Goal: Transaction & Acquisition: Purchase product/service

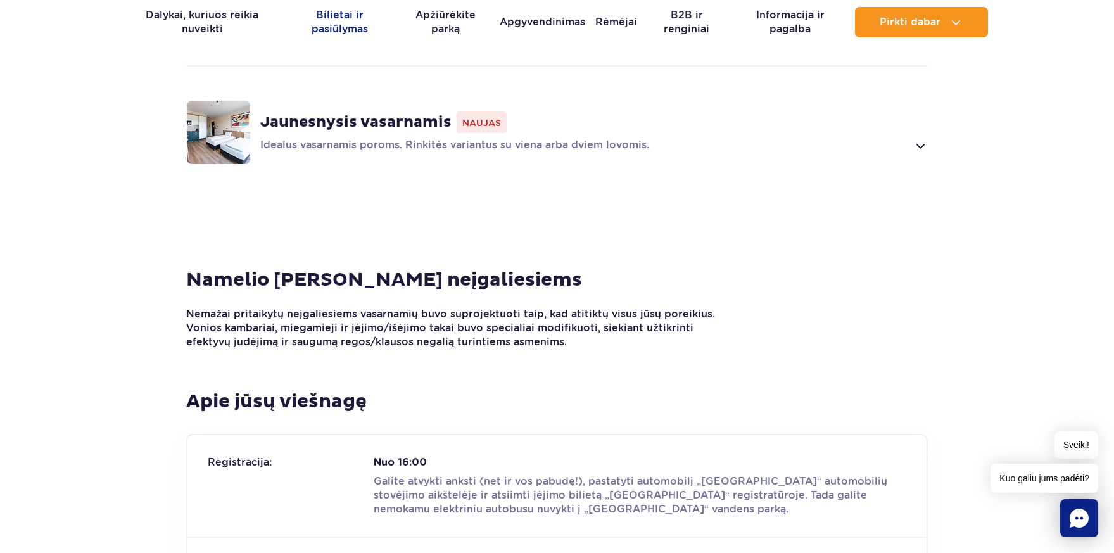
scroll to position [1267, 0]
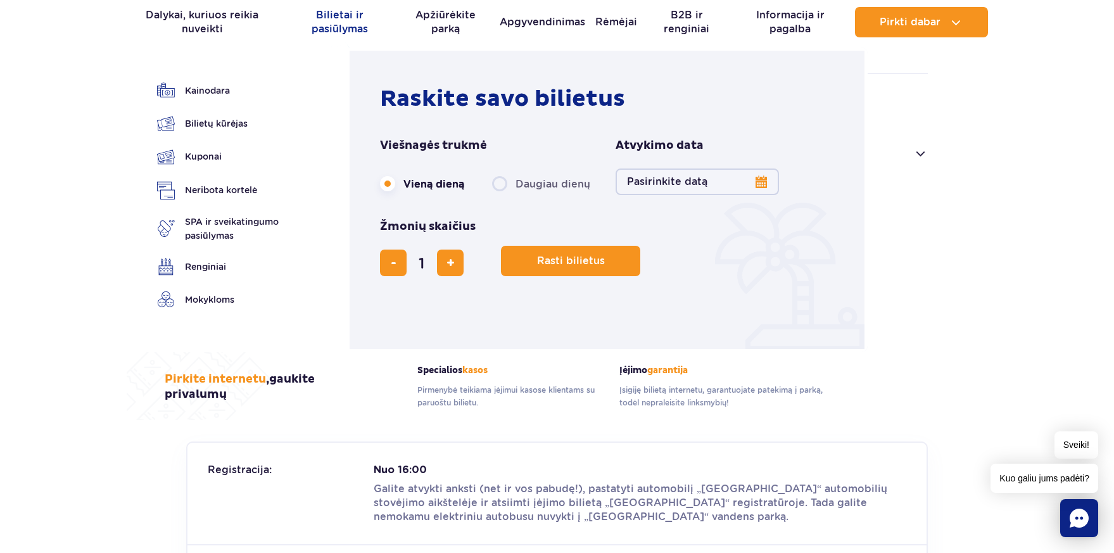
click at [338, 19] on font "Bilietai ir pasiūlymas" at bounding box center [340, 22] width 56 height 26
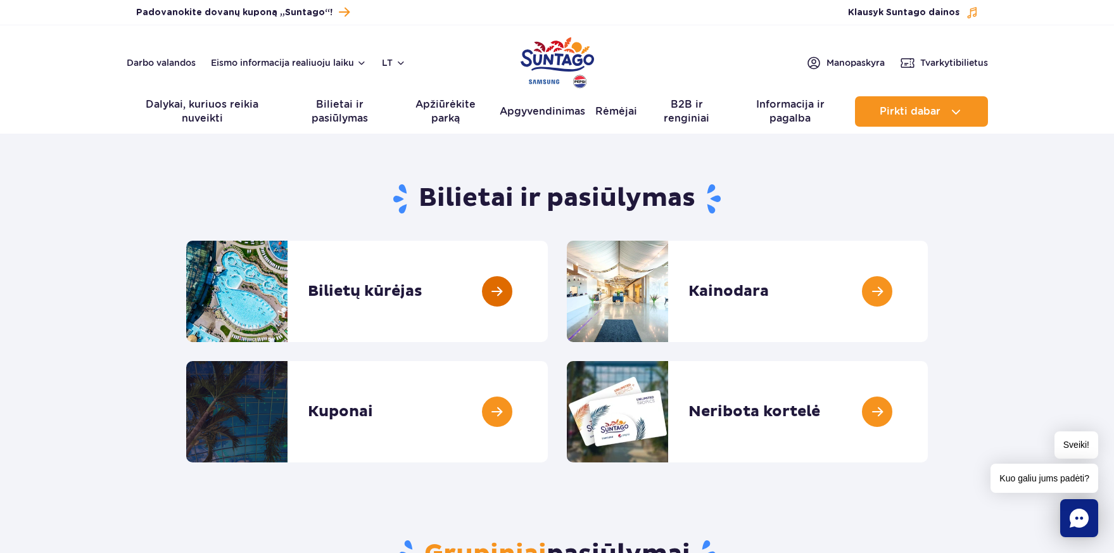
click at [548, 289] on link at bounding box center [548, 291] width 0 height 101
click at [347, 112] on font "Bilietai ir pasiūlymas" at bounding box center [340, 111] width 56 height 26
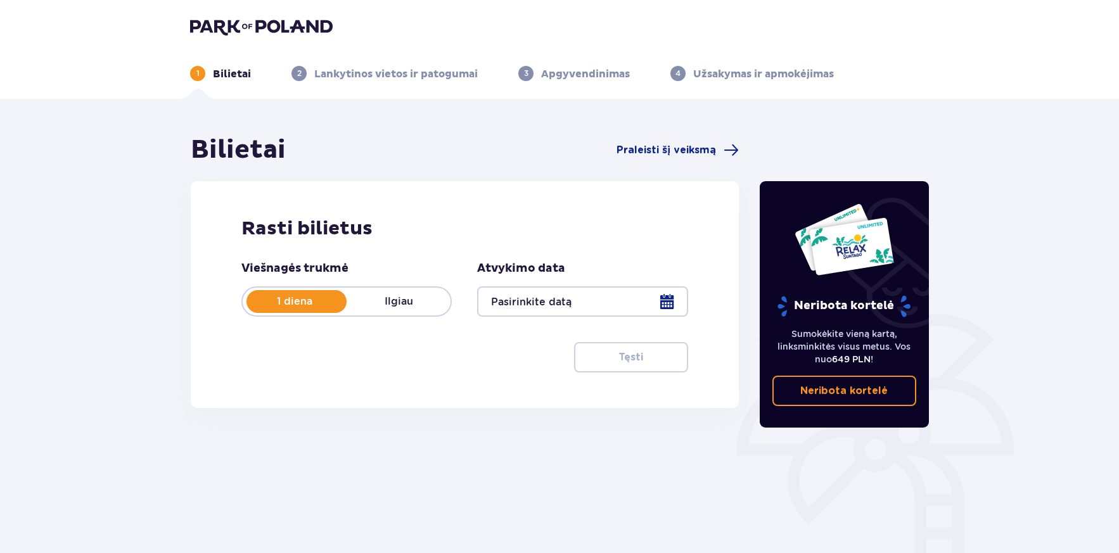
click at [586, 295] on div at bounding box center [582, 301] width 210 height 30
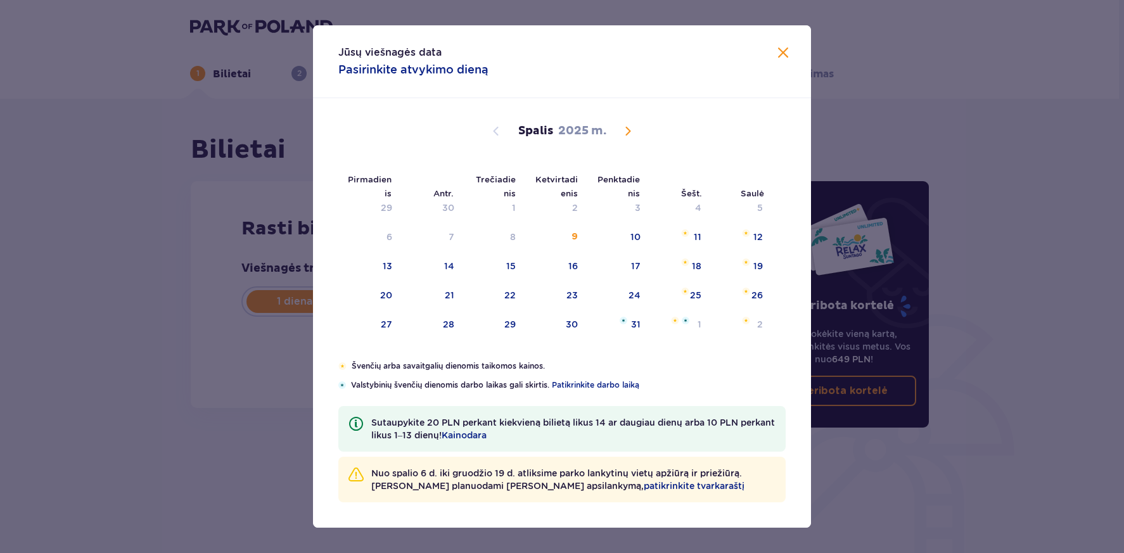
click at [631, 129] on span "Kitą mėnesį" at bounding box center [627, 131] width 15 height 15
click at [573, 236] on font "6" at bounding box center [574, 237] width 6 height 10
type input "06.11.25"
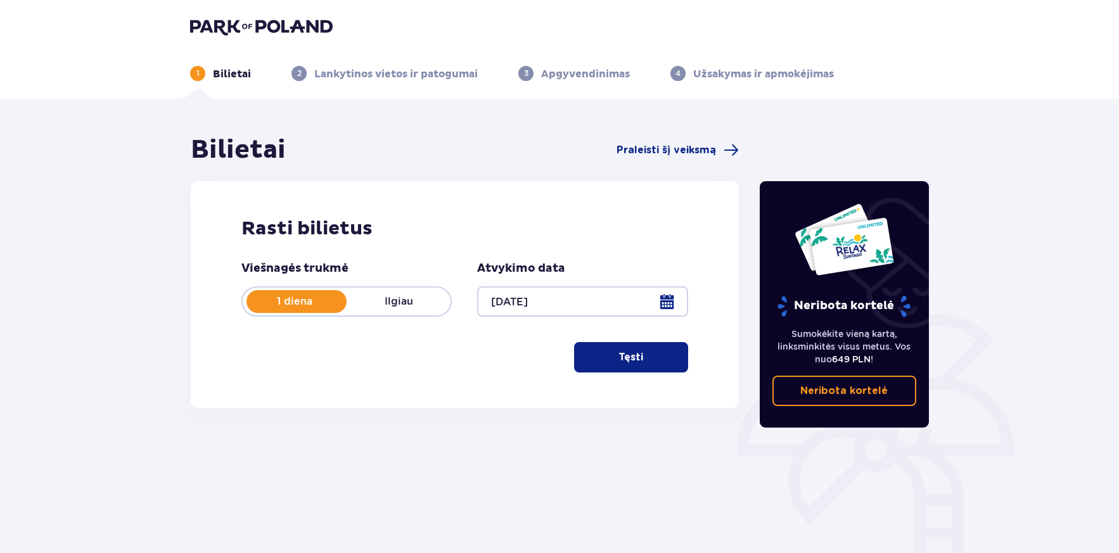
click at [627, 352] on font "Tęsti" at bounding box center [630, 357] width 25 height 10
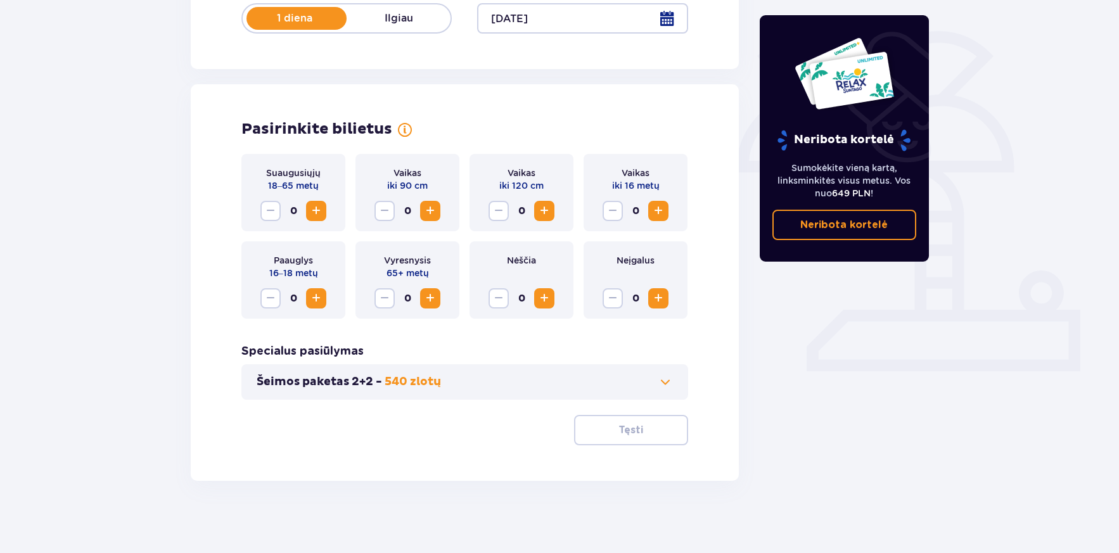
scroll to position [287, 0]
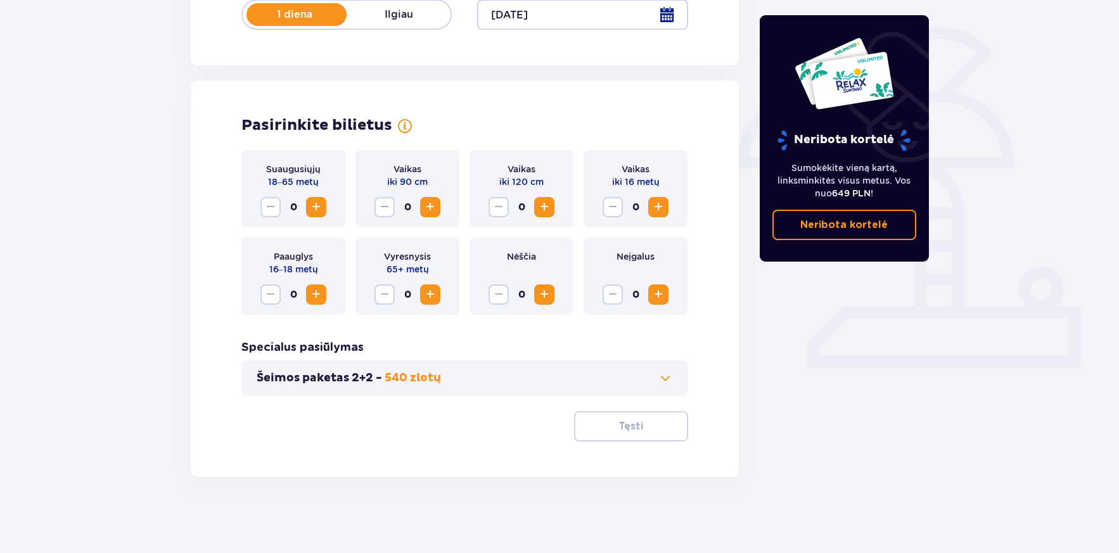
click at [548, 206] on span "Padidinti" at bounding box center [543, 207] width 15 height 15
click at [662, 206] on span "Padidinti" at bounding box center [657, 207] width 15 height 15
click at [315, 203] on span "Padidinti" at bounding box center [315, 207] width 15 height 15
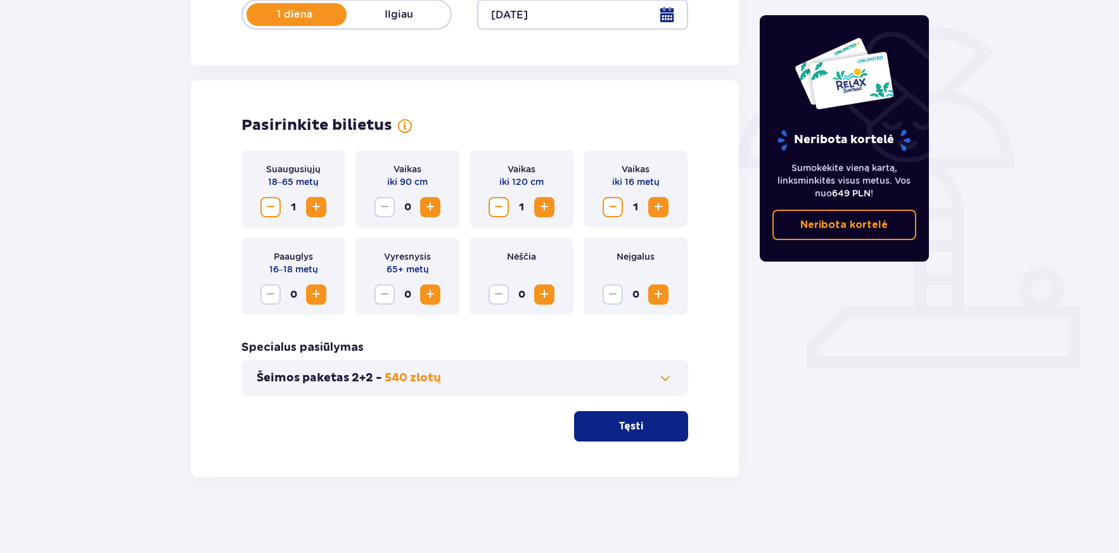
drag, startPoint x: 629, startPoint y: 428, endPoint x: 623, endPoint y: 426, distance: 6.8
click at [623, 426] on font "Tęsti" at bounding box center [630, 426] width 25 height 10
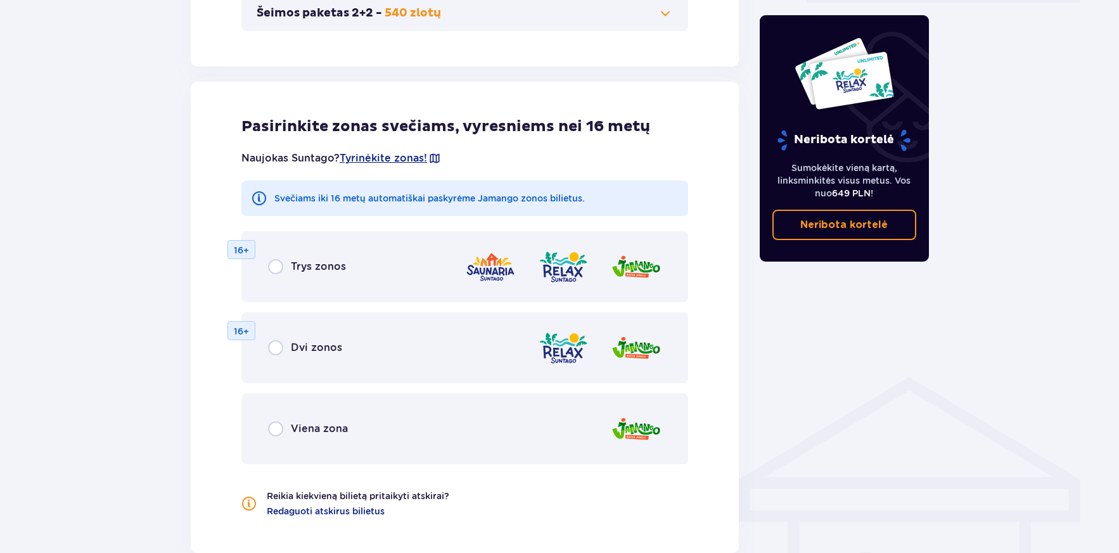
scroll to position [703, 0]
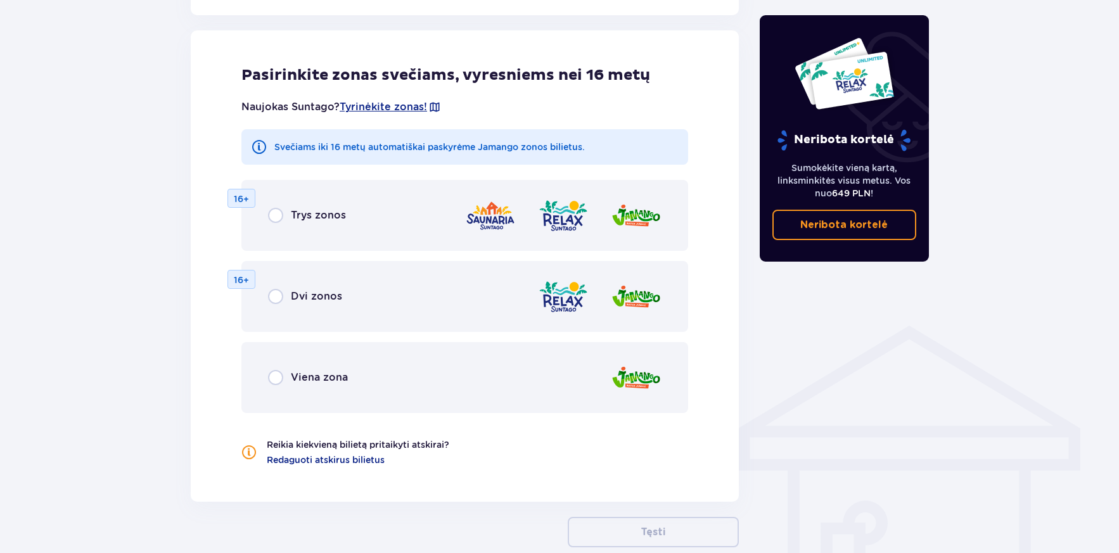
click at [281, 293] on input "radio" at bounding box center [275, 296] width 15 height 15
radio input "true"
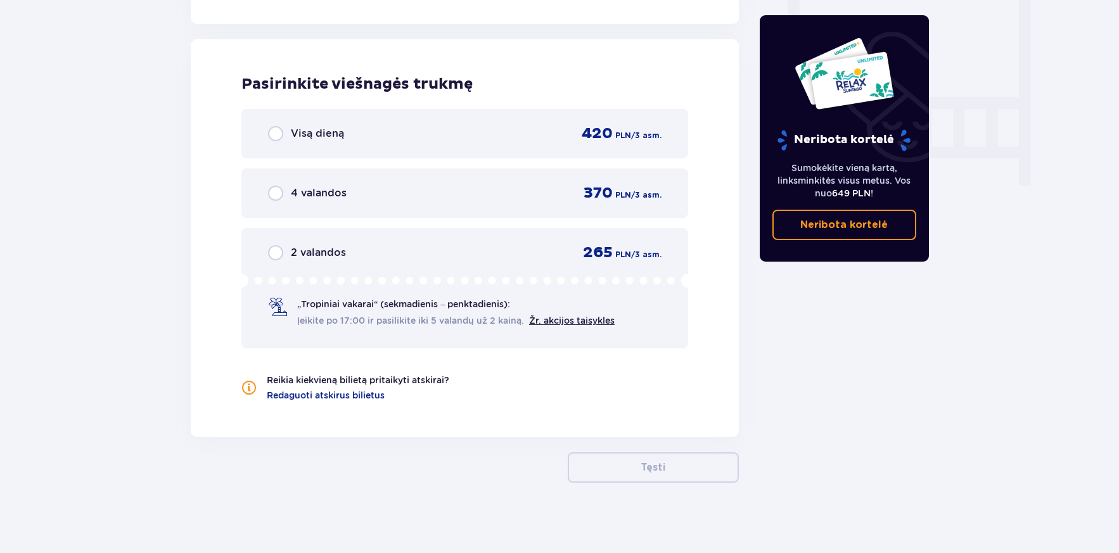
scroll to position [1186, 0]
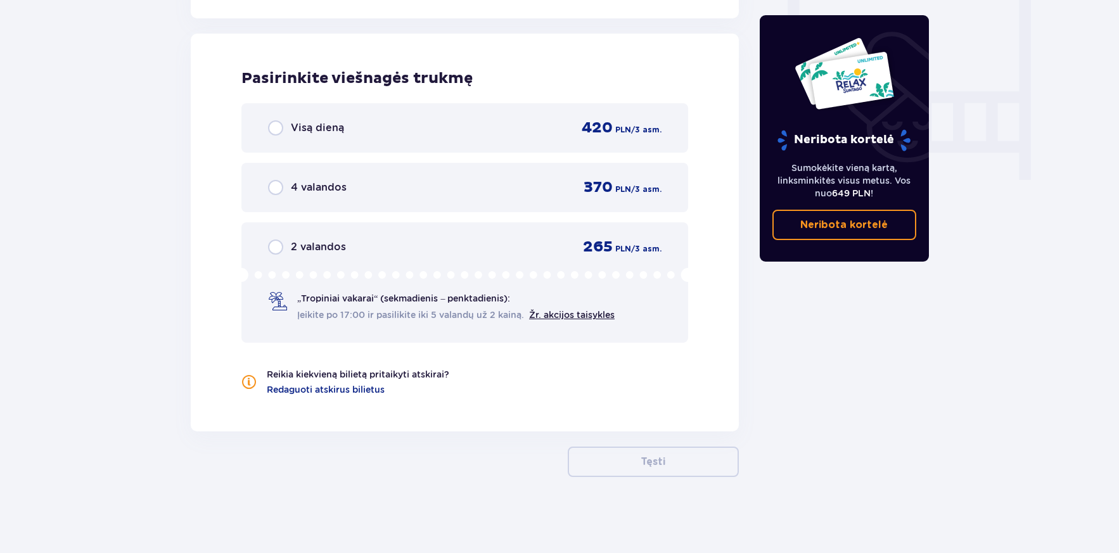
click at [287, 123] on div "Visą dieną" at bounding box center [306, 127] width 76 height 15
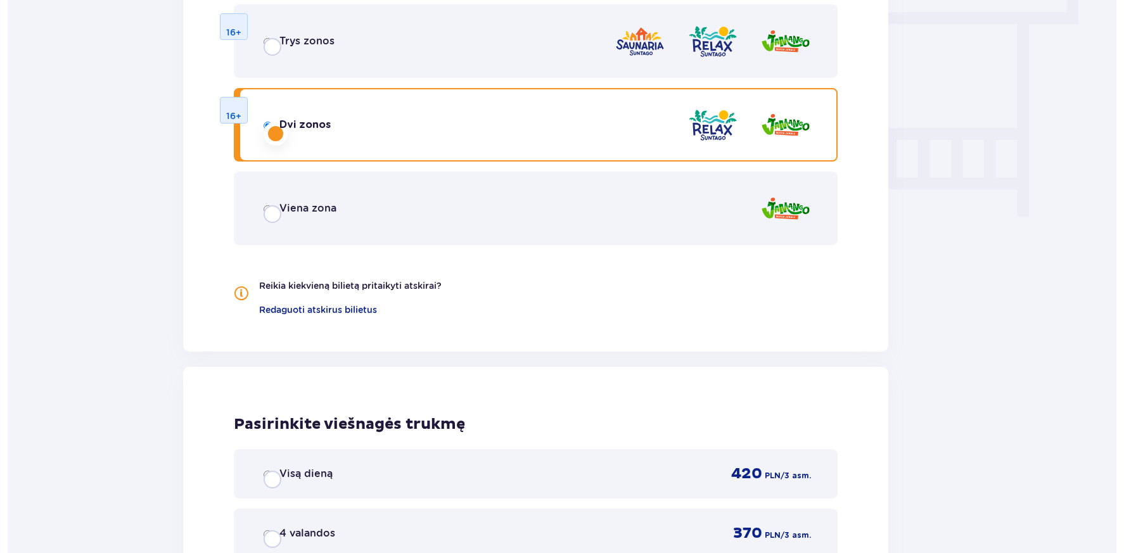
scroll to position [0, 0]
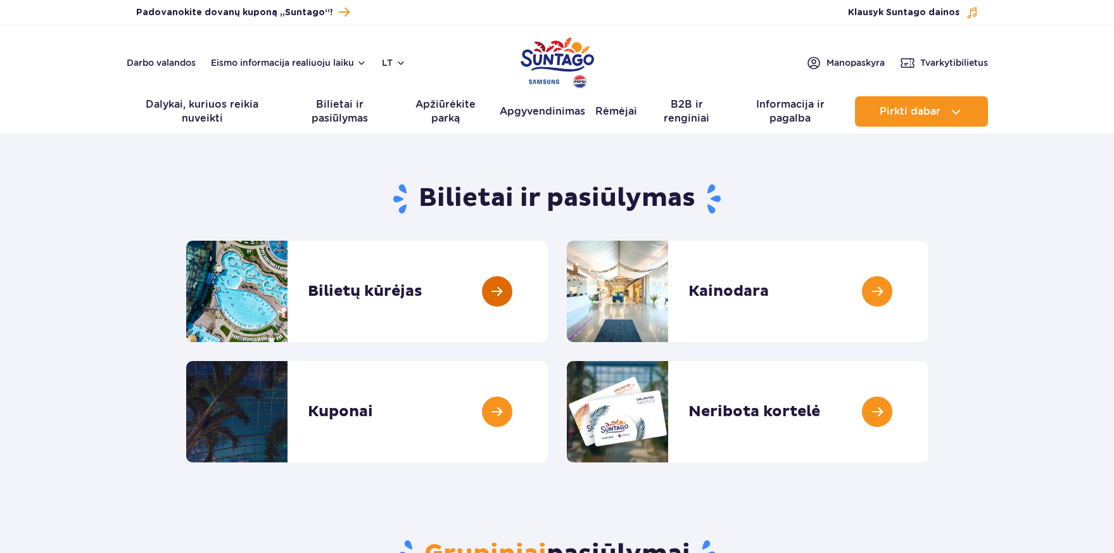
click at [548, 283] on link at bounding box center [548, 291] width 0 height 101
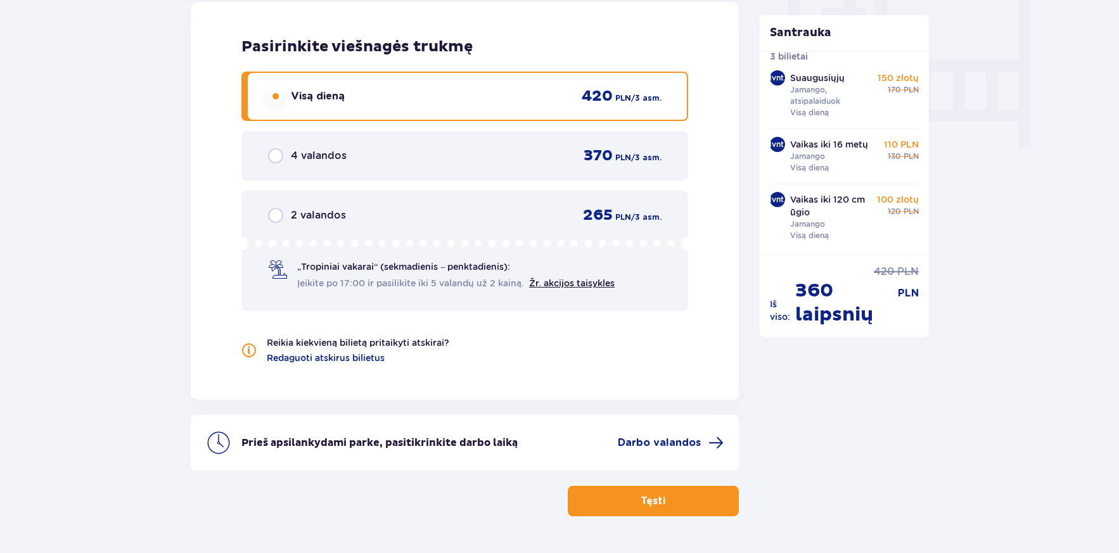
scroll to position [1257, 0]
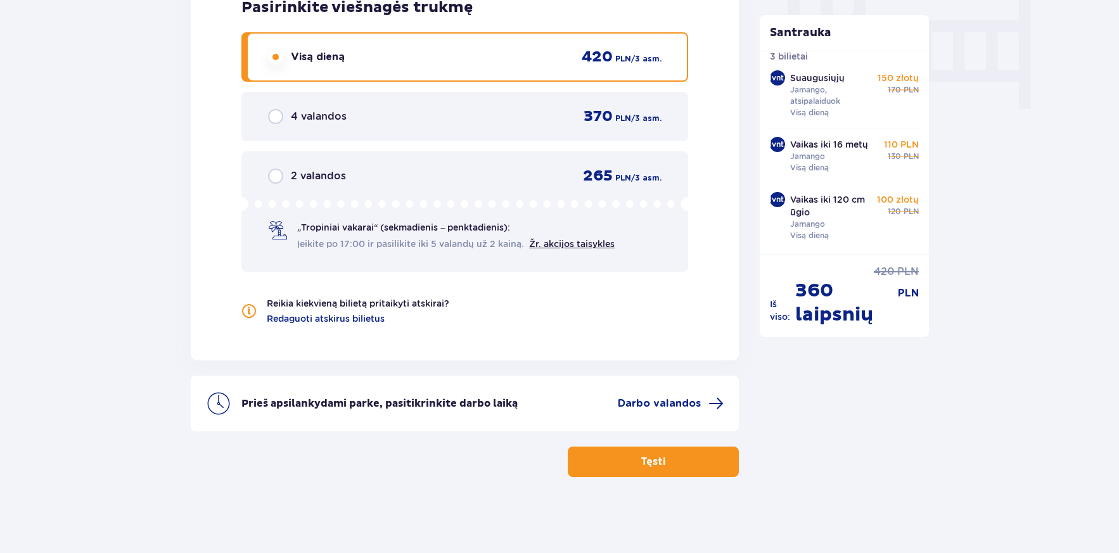
click at [640, 457] on font "Tęsti" at bounding box center [652, 462] width 25 height 10
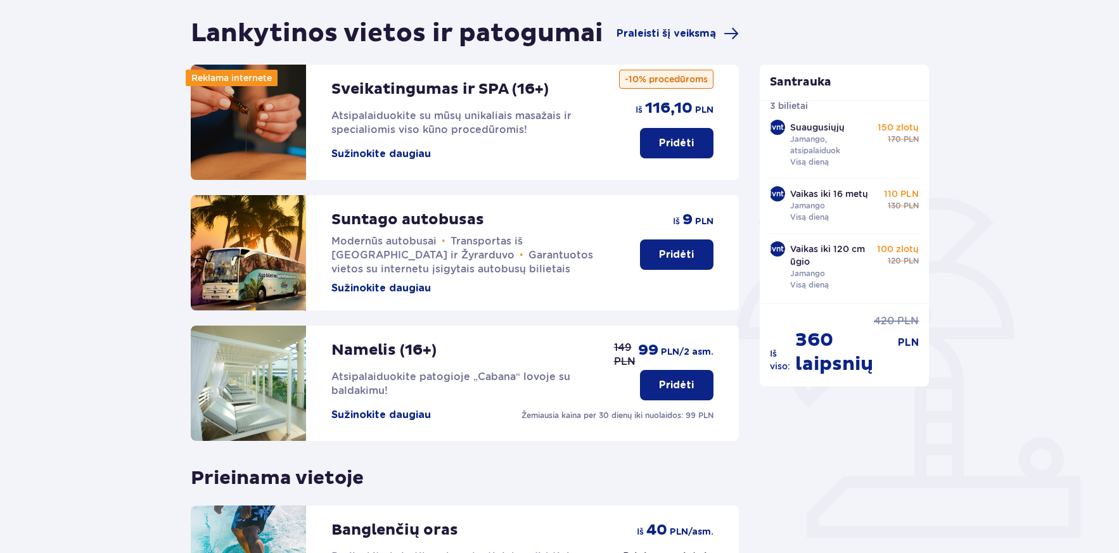
scroll to position [116, 0]
click at [676, 29] on font "Praleisti šį veiksmą" at bounding box center [665, 34] width 99 height 10
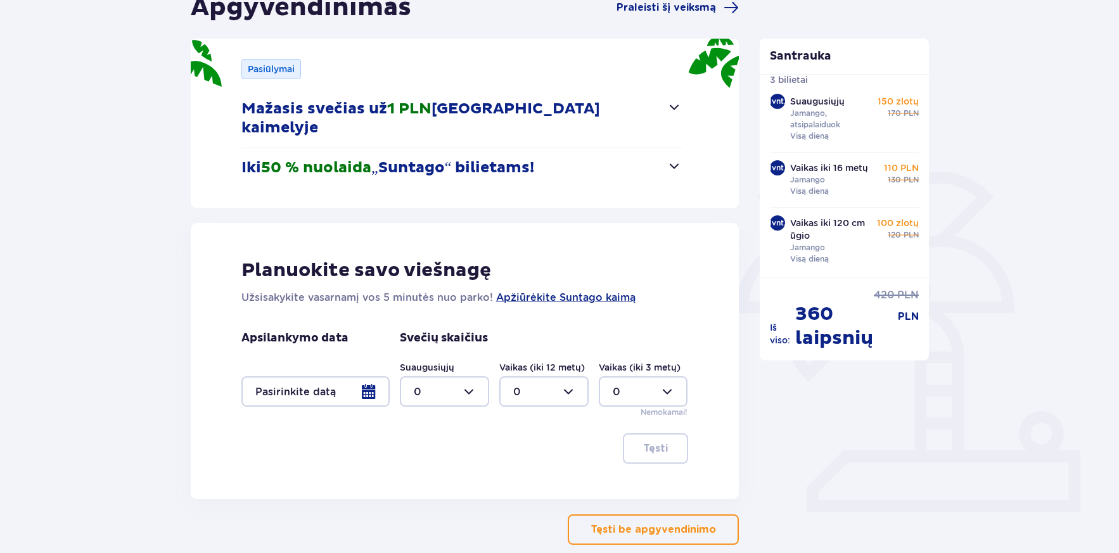
scroll to position [191, 0]
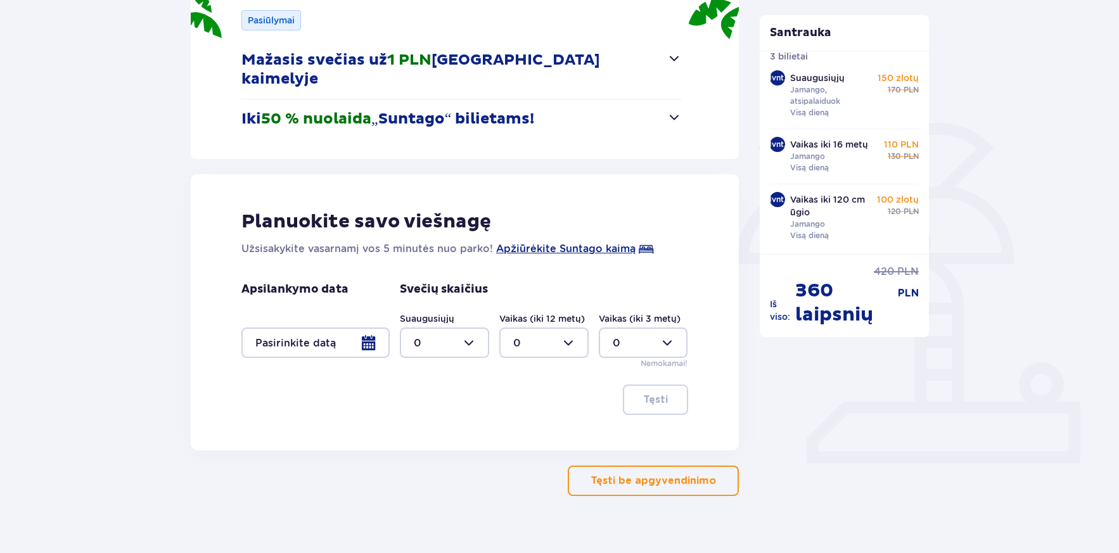
click at [376, 327] on div at bounding box center [315, 342] width 148 height 30
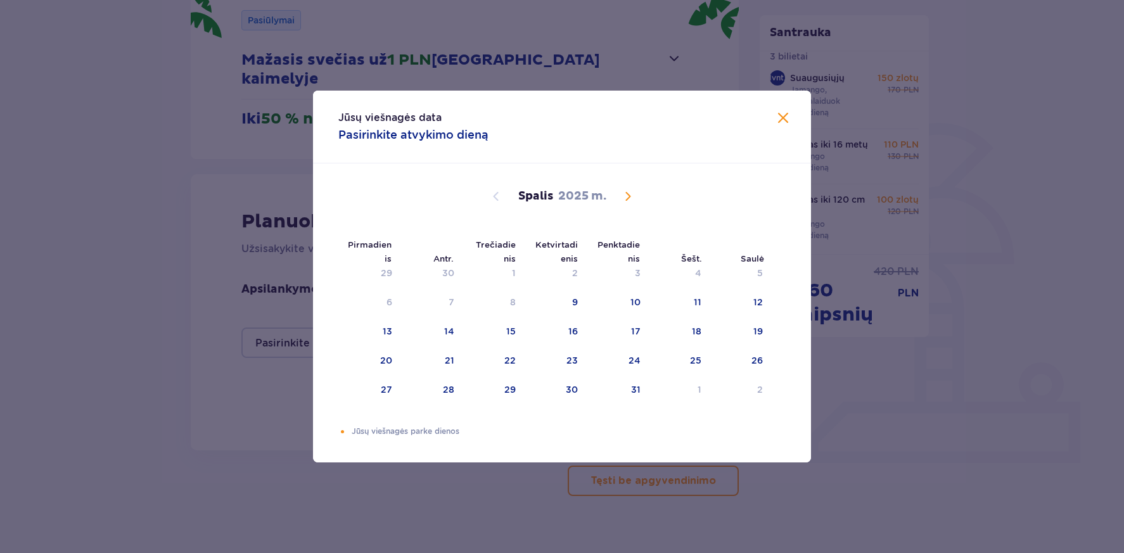
click at [625, 193] on span "Kitą mėnesį" at bounding box center [627, 196] width 15 height 15
click at [571, 300] on font "6" at bounding box center [574, 302] width 6 height 10
click at [226, 407] on div "Jūsų viešnagės data Pasirinkite atvykimo dieną Pirmadienis Antr. Trečiadienis K…" at bounding box center [562, 276] width 1124 height 553
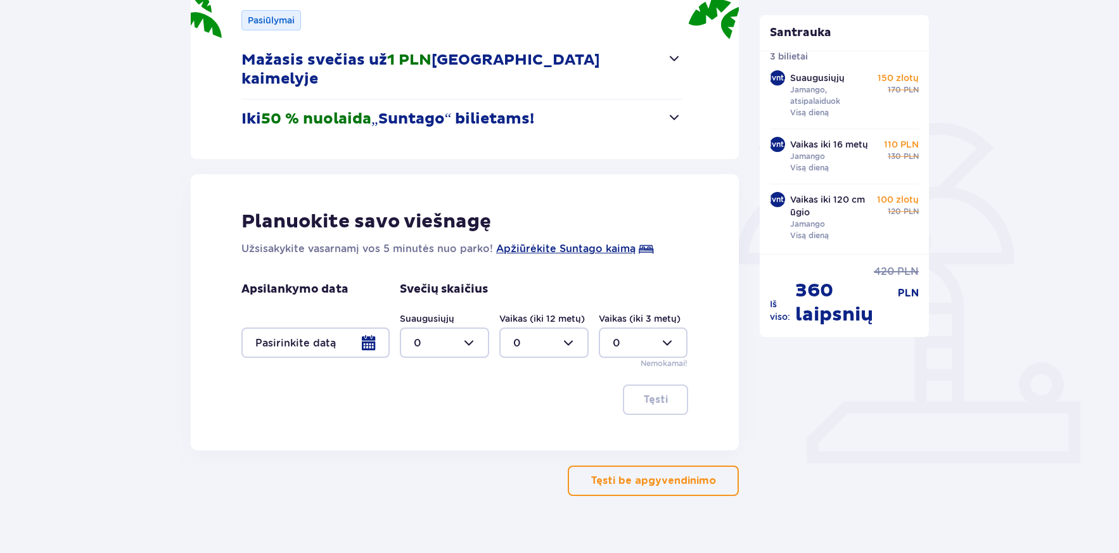
click at [369, 327] on div at bounding box center [315, 342] width 148 height 30
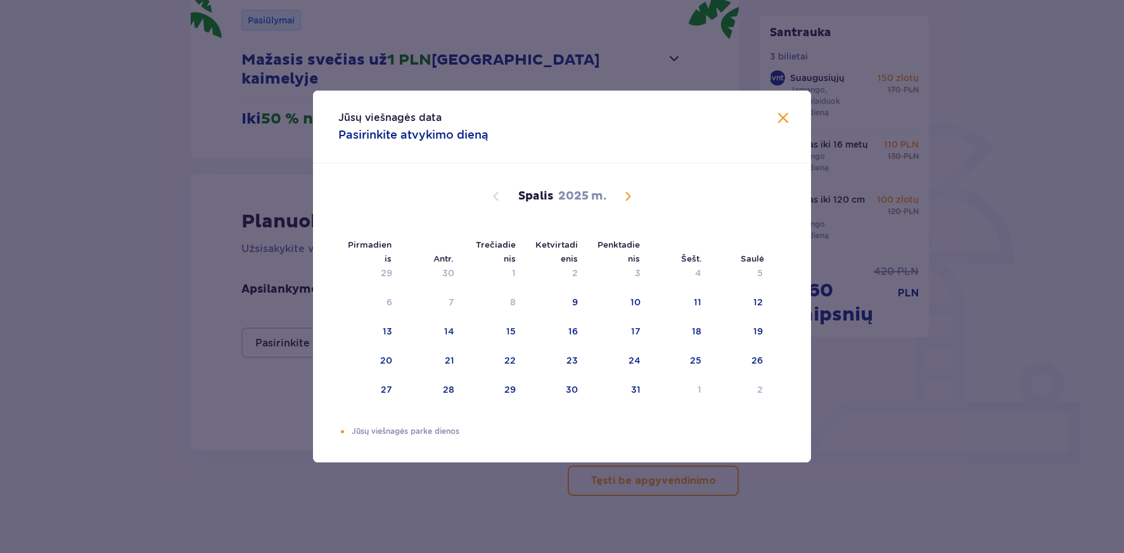
click at [627, 194] on span "Kitą mėnesį" at bounding box center [627, 196] width 15 height 15
click at [574, 299] on font "6" at bounding box center [574, 302] width 6 height 10
click at [619, 295] on div "7" at bounding box center [616, 303] width 61 height 28
type input "06.11.25 - 07.11.25"
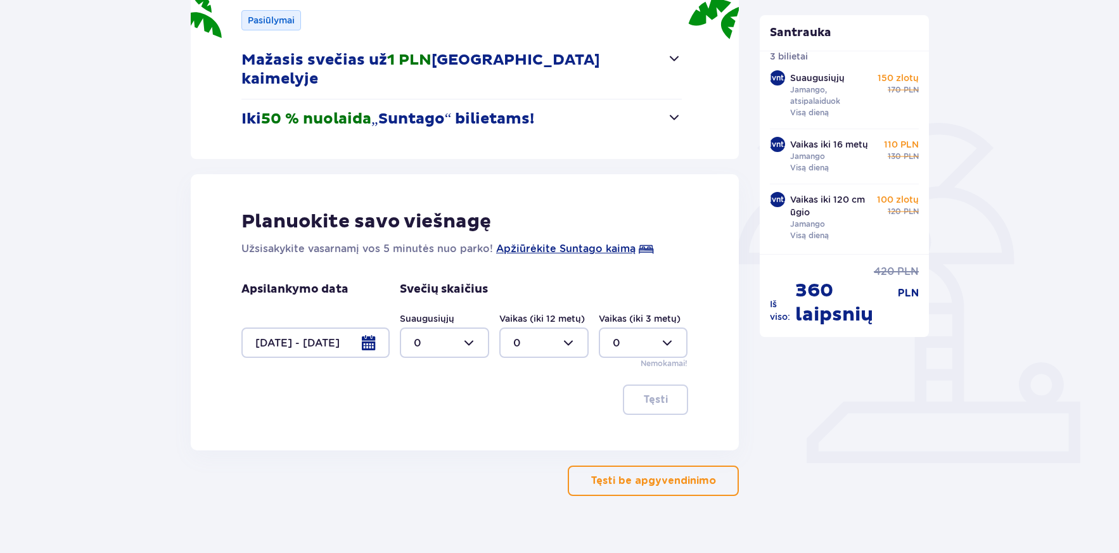
click at [254, 397] on div "Planuokite savo viešnagę Užsisakykite vasarnamį vos 5 minutės nuo parko! Apžiūr…" at bounding box center [465, 312] width 548 height 276
click at [472, 327] on div at bounding box center [444, 342] width 89 height 30
click at [424, 395] on div "1" at bounding box center [444, 389] width 61 height 14
type input "1"
click at [573, 327] on div at bounding box center [543, 342] width 89 height 30
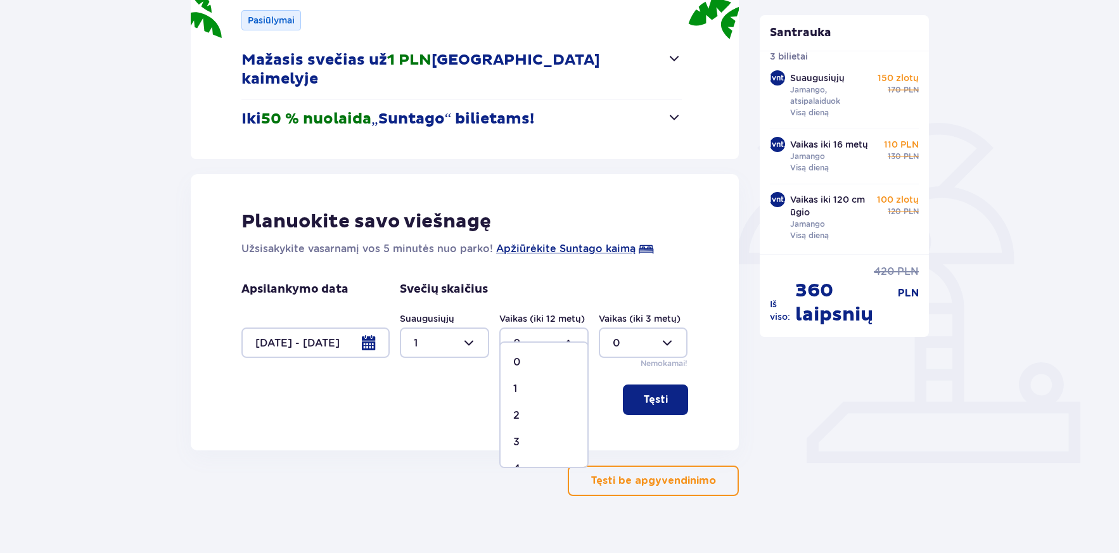
click at [530, 410] on div "2" at bounding box center [543, 416] width 61 height 14
type input "2"
click at [654, 384] on button "Tęsti" at bounding box center [655, 399] width 65 height 30
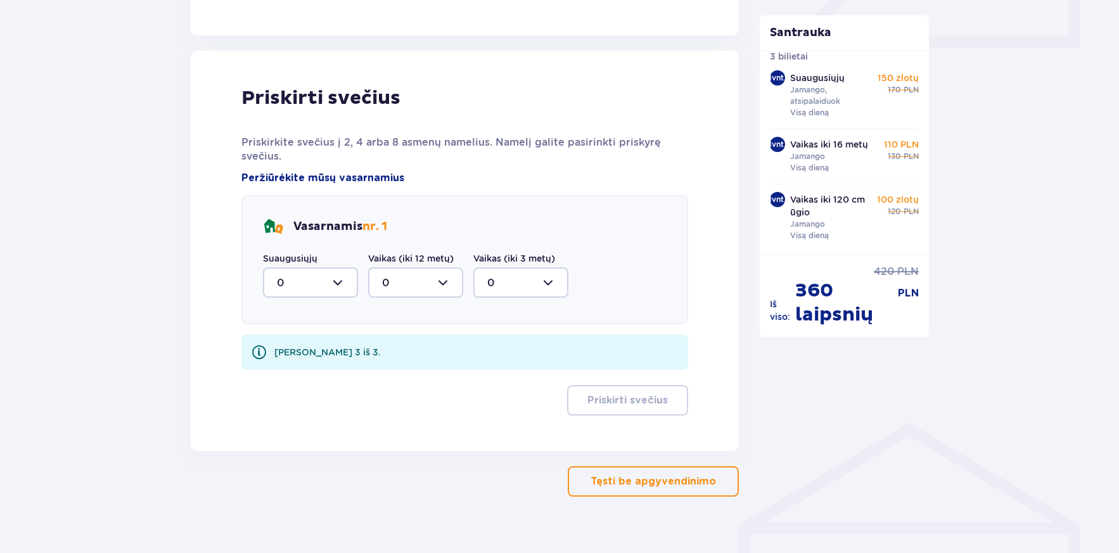
scroll to position [607, 0]
click at [642, 476] on font "Tęsti be apgyvendinimo" at bounding box center [652, 481] width 125 height 10
